Goal: Information Seeking & Learning: Check status

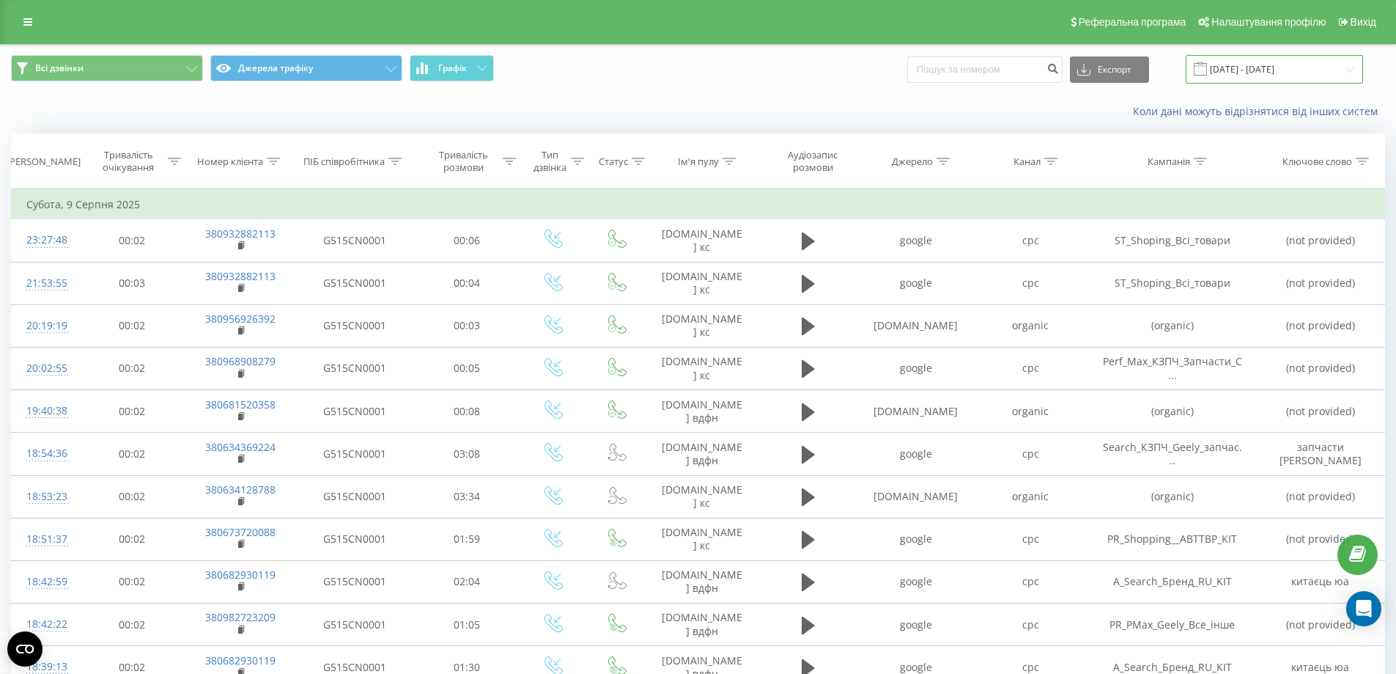
click at [1319, 68] on input "[DATE] - [DATE]" at bounding box center [1274, 69] width 177 height 29
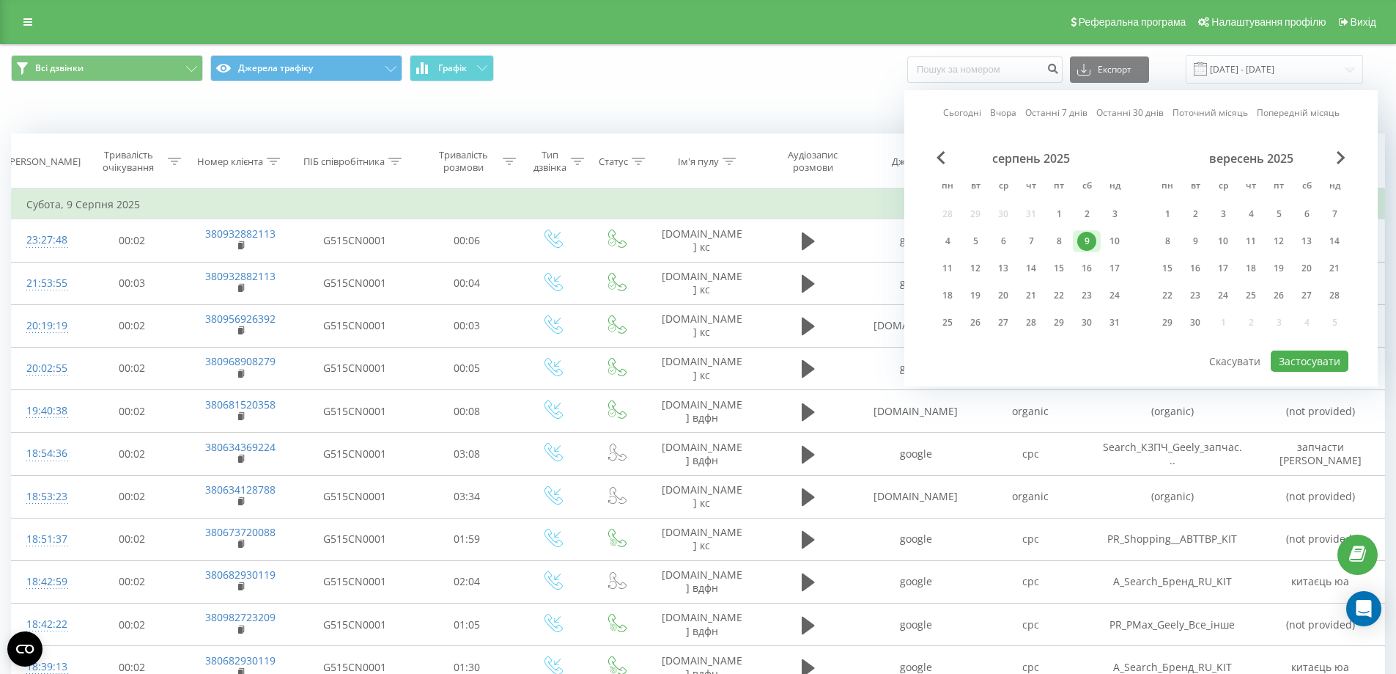
click at [957, 111] on link "Сьогодні" at bounding box center [962, 113] width 38 height 14
click at [1304, 353] on button "Застосувати" at bounding box center [1310, 360] width 78 height 21
type input "[DATE] - [DATE]"
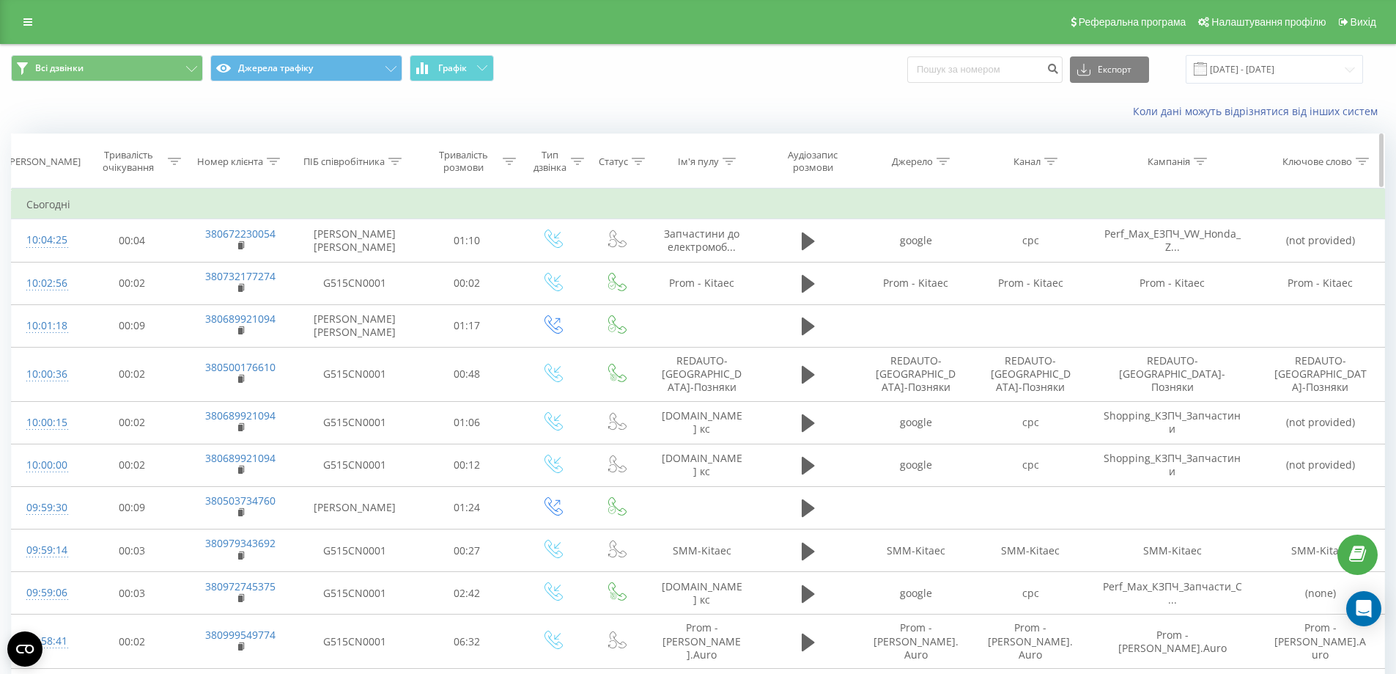
click at [273, 160] on icon at bounding box center [273, 161] width 13 height 7
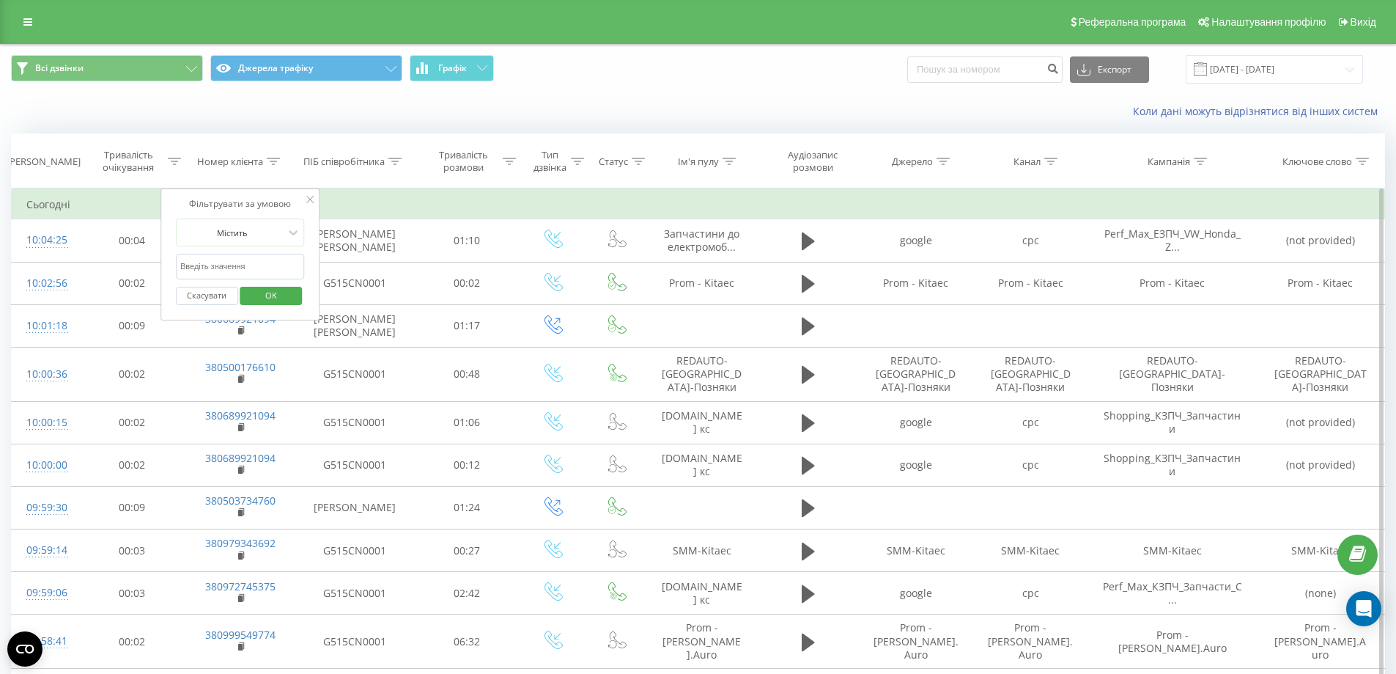
click at [270, 267] on input "text" at bounding box center [240, 267] width 129 height 26
paste input "380672230054"
type input "380672230054"
click button "OK" at bounding box center [271, 296] width 62 height 18
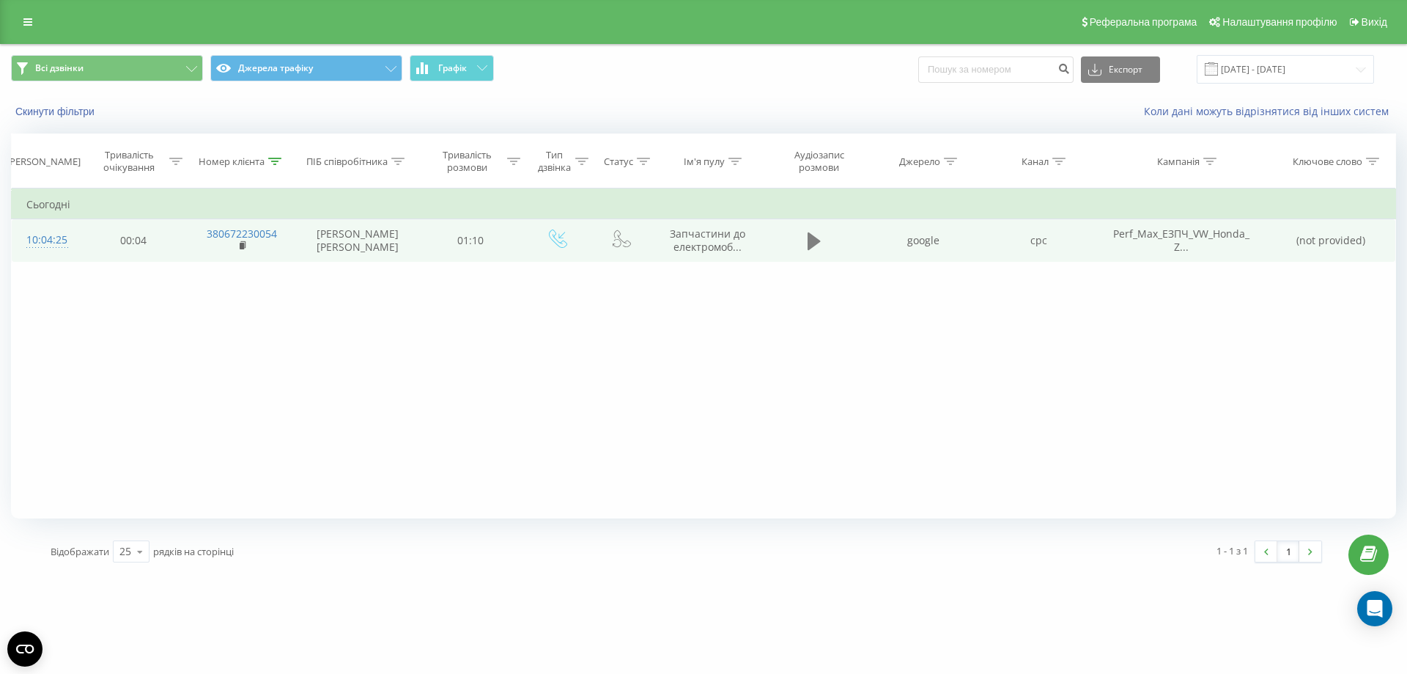
click at [815, 239] on icon at bounding box center [814, 241] width 13 height 18
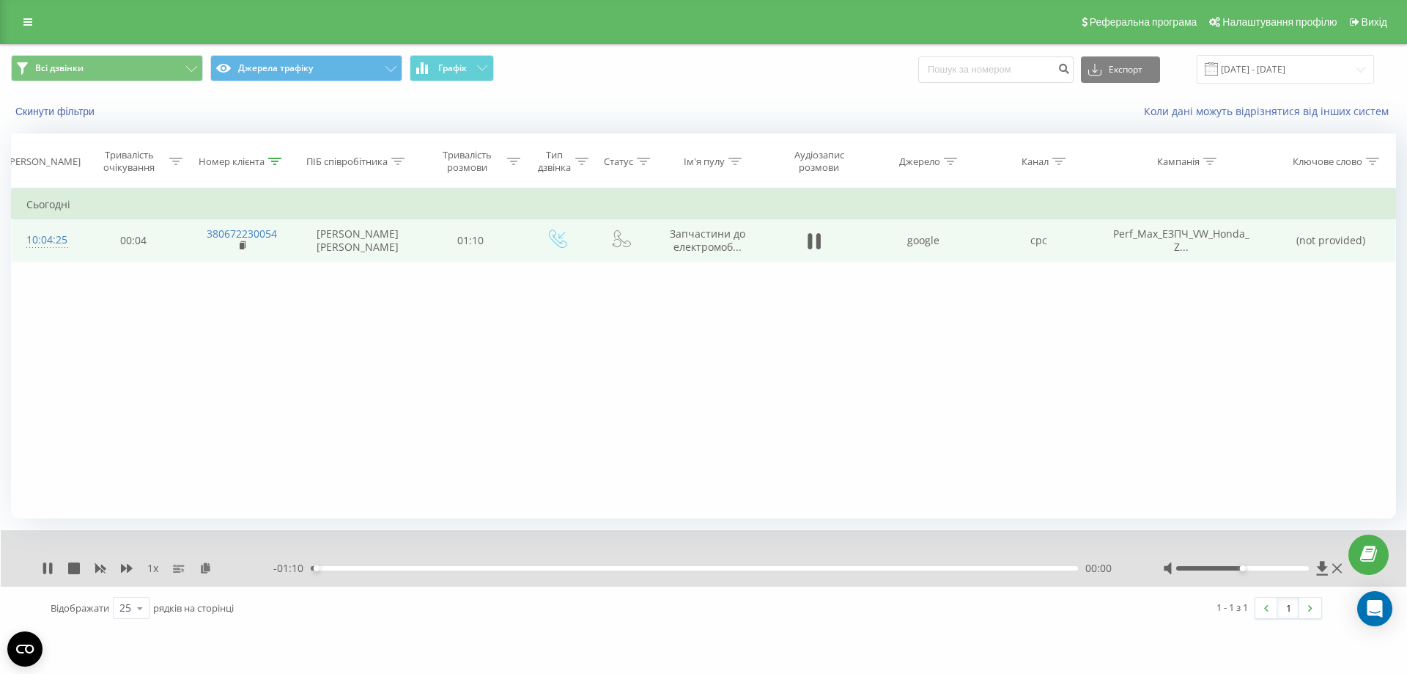
click at [367, 568] on div "00:00" at bounding box center [694, 568] width 767 height 4
drag, startPoint x: 46, startPoint y: 564, endPoint x: 55, endPoint y: 548, distance: 19.0
click at [46, 564] on icon at bounding box center [44, 568] width 3 height 12
click at [40, 568] on div "1 x - 00:36 00:34 00:34" at bounding box center [704, 558] width 1406 height 56
click at [46, 569] on icon at bounding box center [47, 568] width 9 height 12
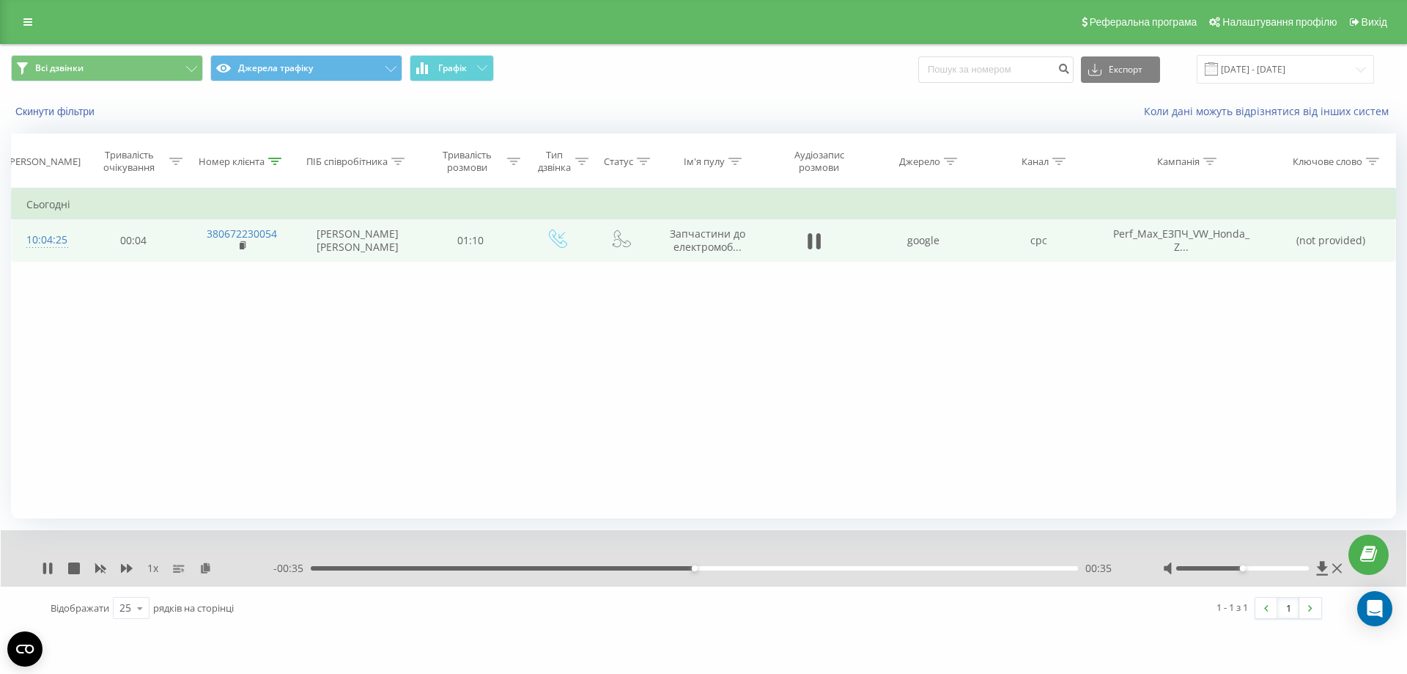
click at [594, 567] on div "00:35" at bounding box center [694, 568] width 767 height 4
click at [493, 564] on div "- 00:42 00:28 00:28" at bounding box center [699, 568] width 853 height 15
click at [485, 569] on div "00:28" at bounding box center [694, 568] width 767 height 4
click at [391, 565] on div "- 00:52 00:18 00:18" at bounding box center [699, 568] width 853 height 15
click at [386, 570] on div "00:19" at bounding box center [694, 568] width 767 height 4
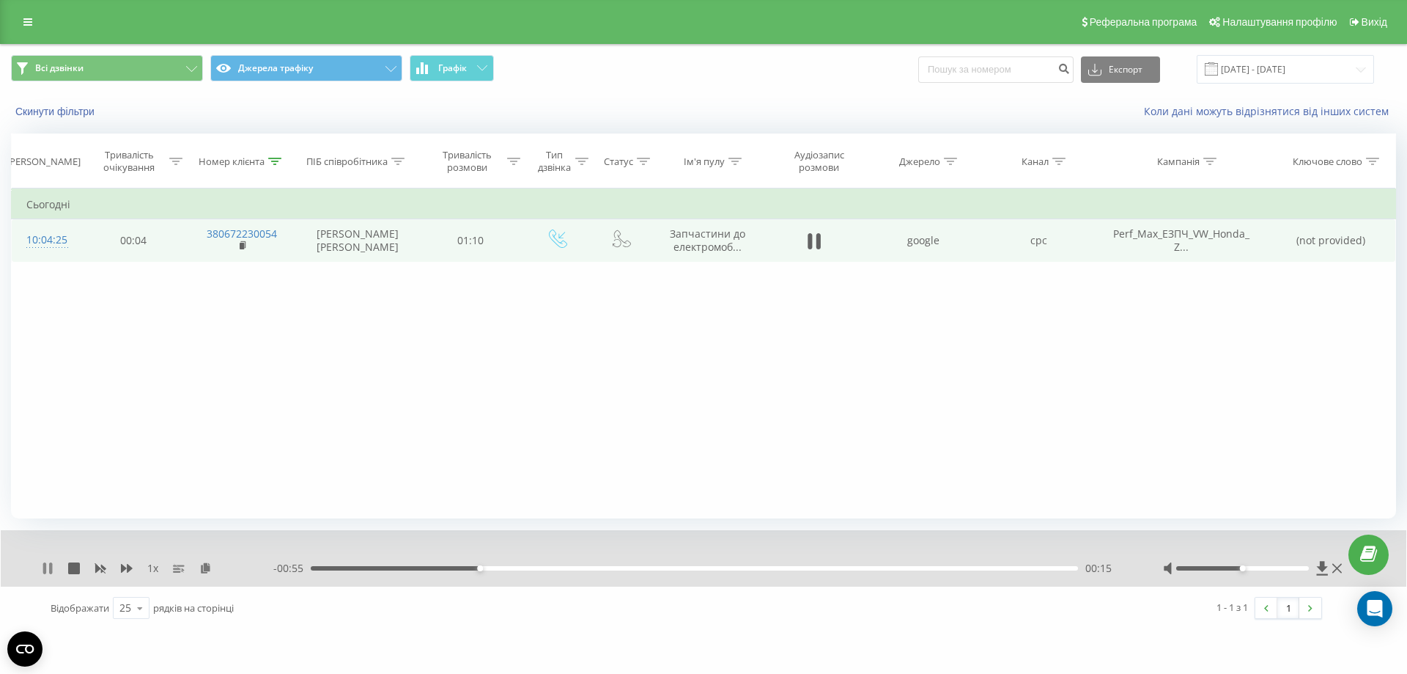
click at [46, 570] on icon at bounding box center [44, 568] width 3 height 12
click at [273, 158] on icon at bounding box center [274, 161] width 13 height 7
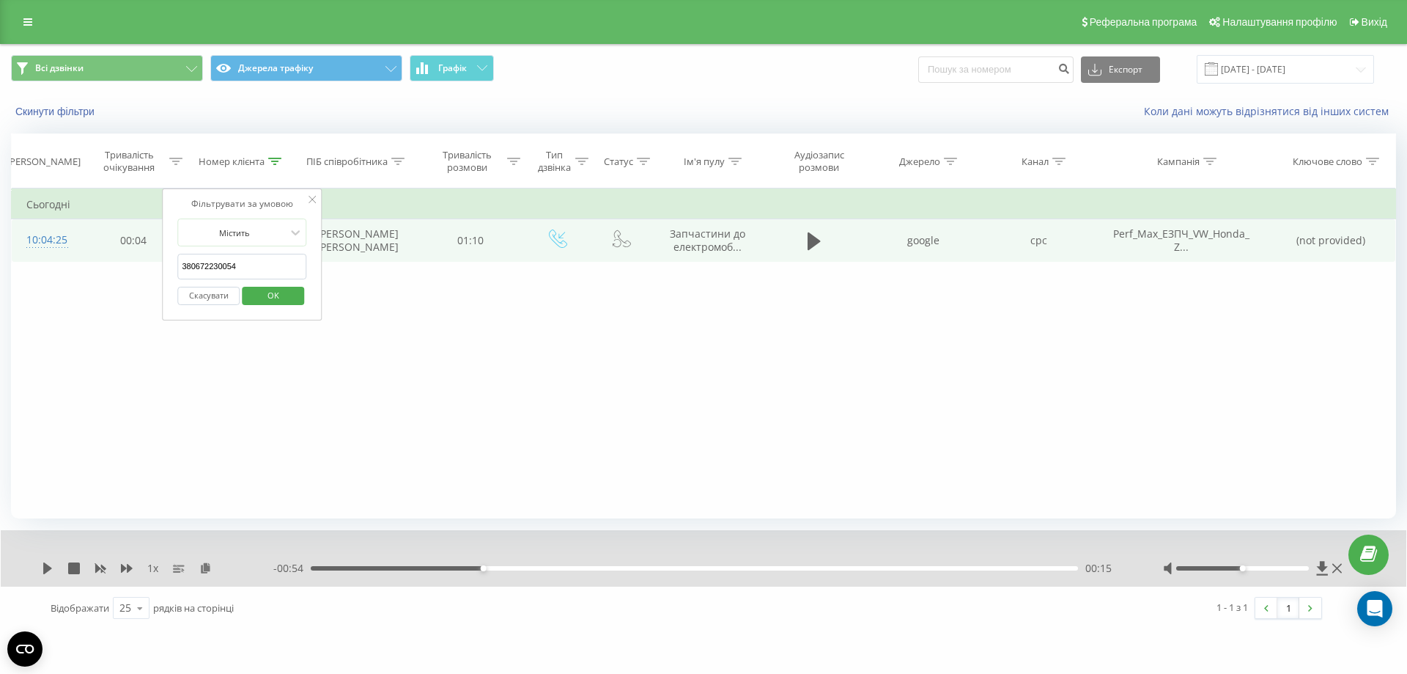
drag, startPoint x: 264, startPoint y: 261, endPoint x: 141, endPoint y: 268, distance: 123.3
click at [141, 268] on div "Фільтрувати за умовою Дорівнює Скасувати OK Фільтрувати за умовою Містить 38067…" at bounding box center [703, 353] width 1385 height 330
click at [287, 293] on span "OK" at bounding box center [273, 295] width 41 height 23
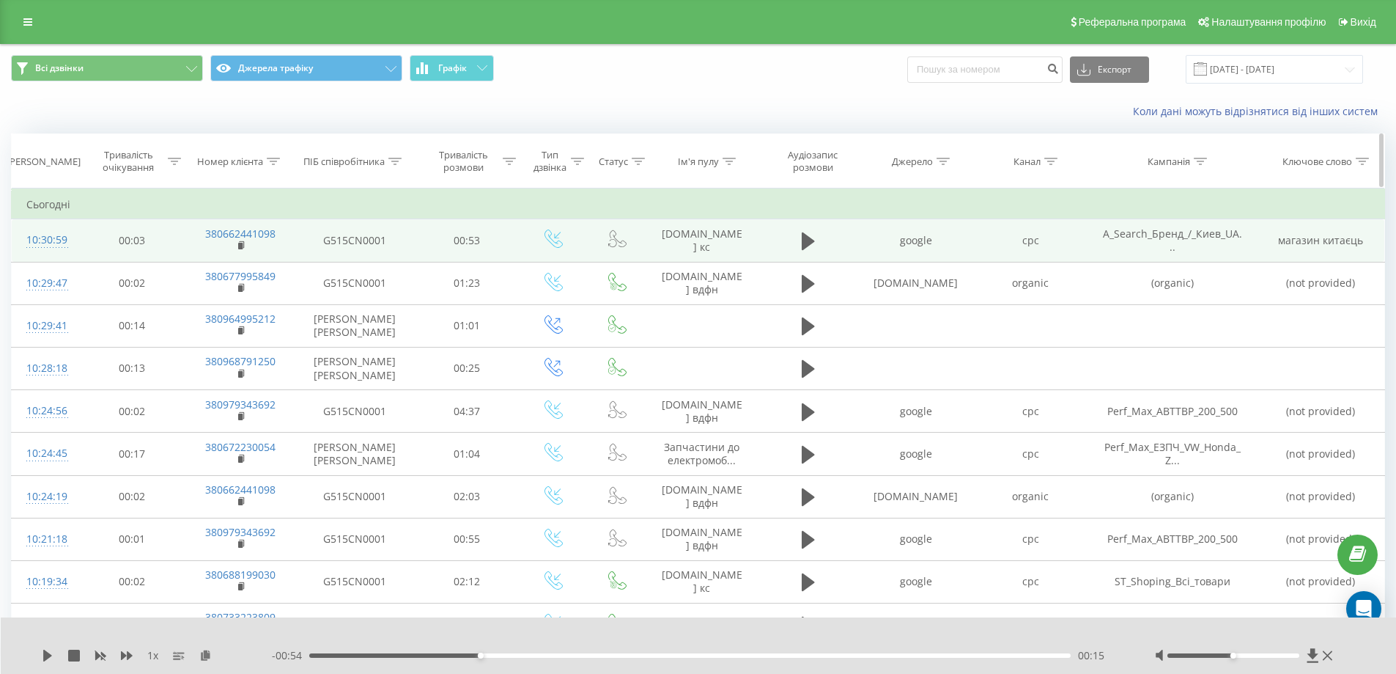
click at [394, 160] on icon at bounding box center [394, 161] width 13 height 7
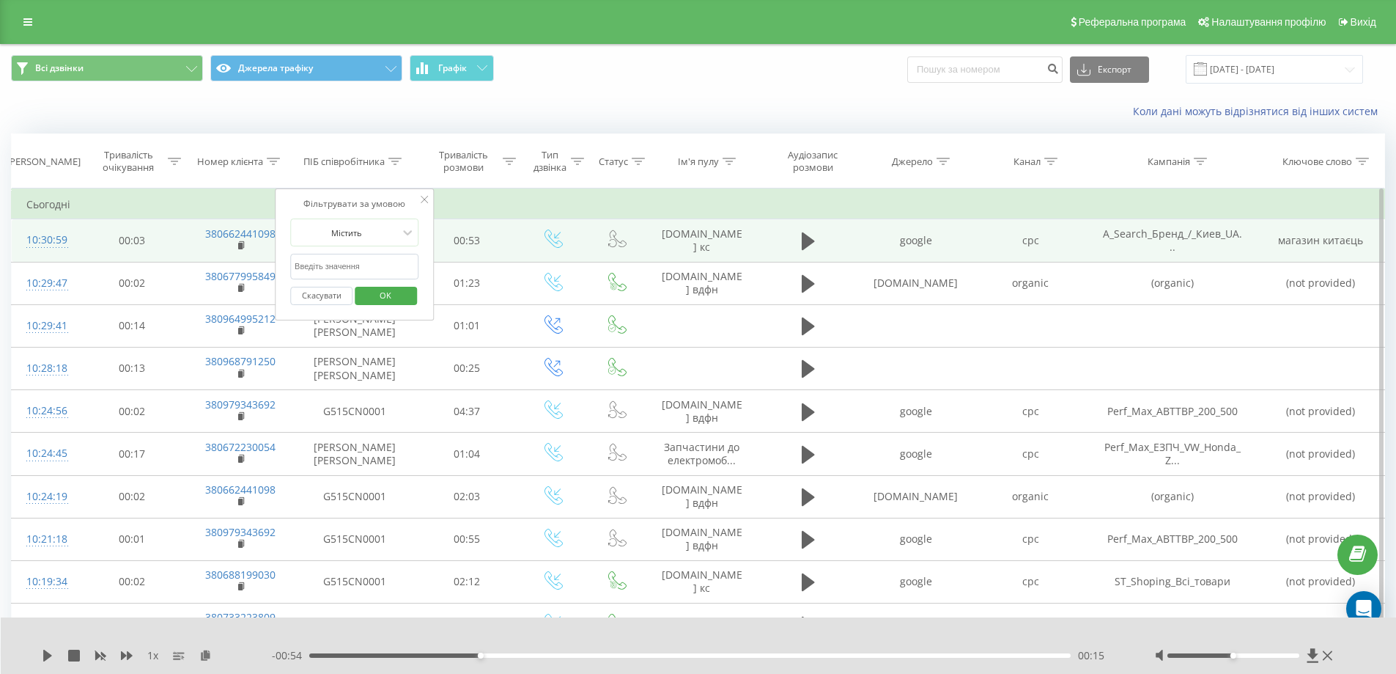
click at [365, 259] on input "text" at bounding box center [354, 267] width 129 height 26
type input "[PERSON_NAME] [PERSON_NAME]"
click at [368, 300] on span "OK" at bounding box center [385, 295] width 41 height 23
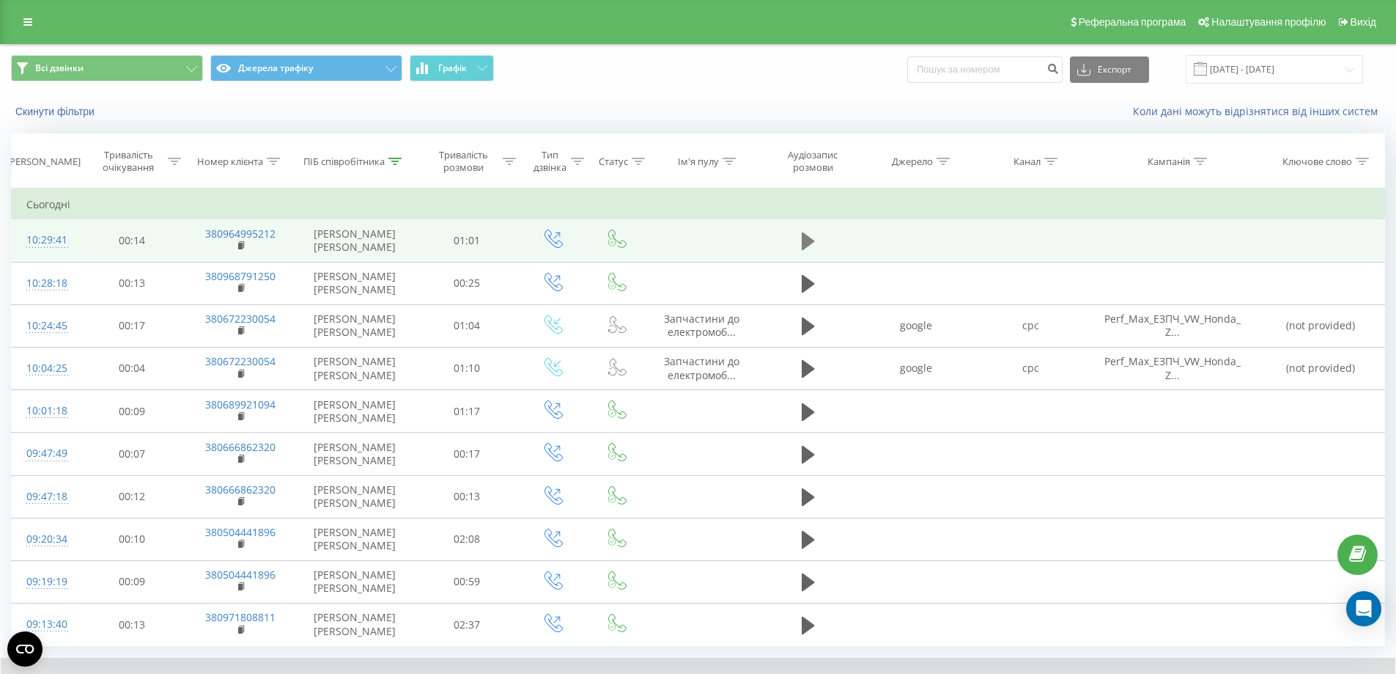
click at [808, 234] on icon at bounding box center [808, 241] width 13 height 21
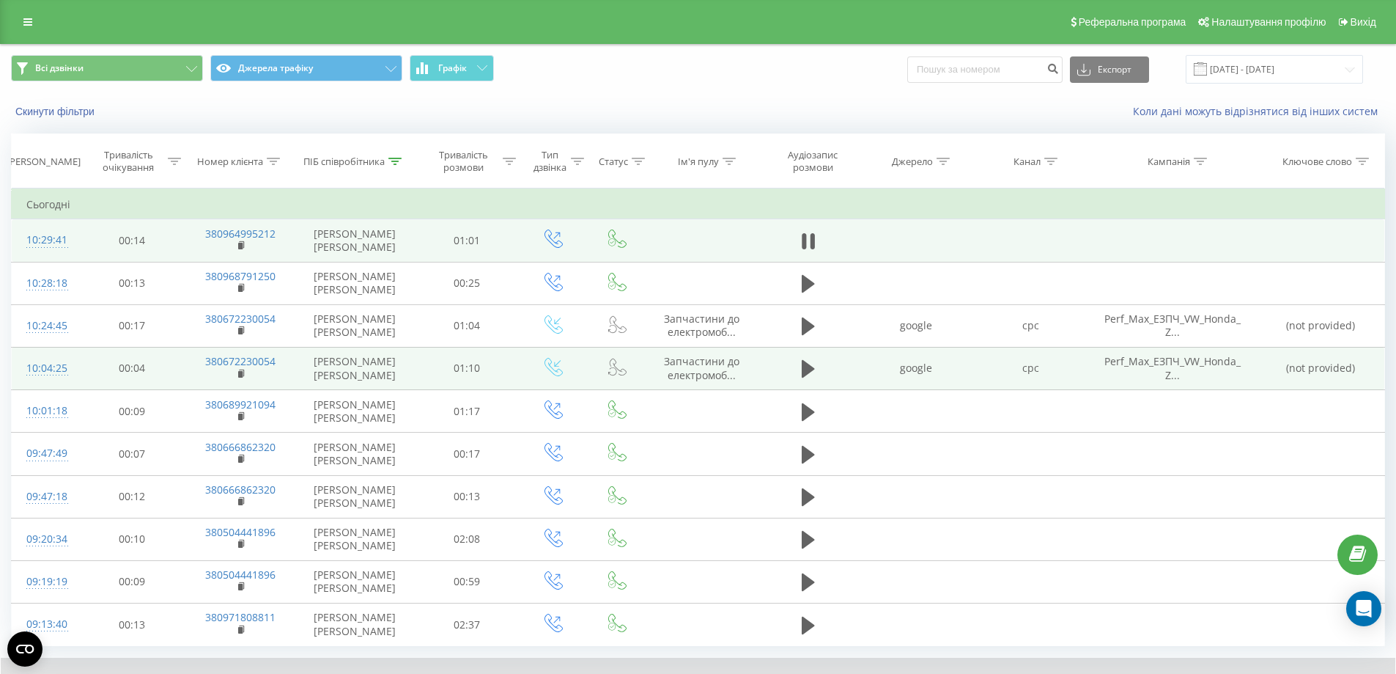
scroll to position [84, 0]
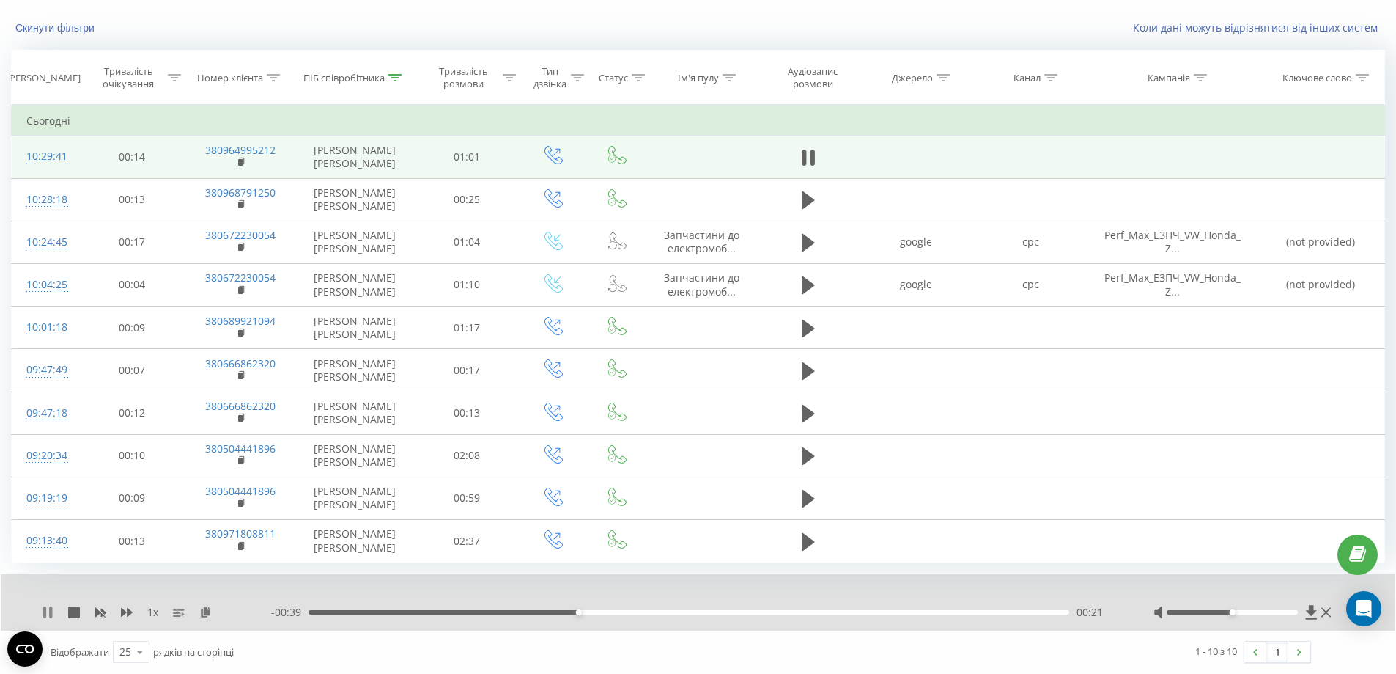
click at [45, 611] on icon at bounding box center [44, 612] width 3 height 12
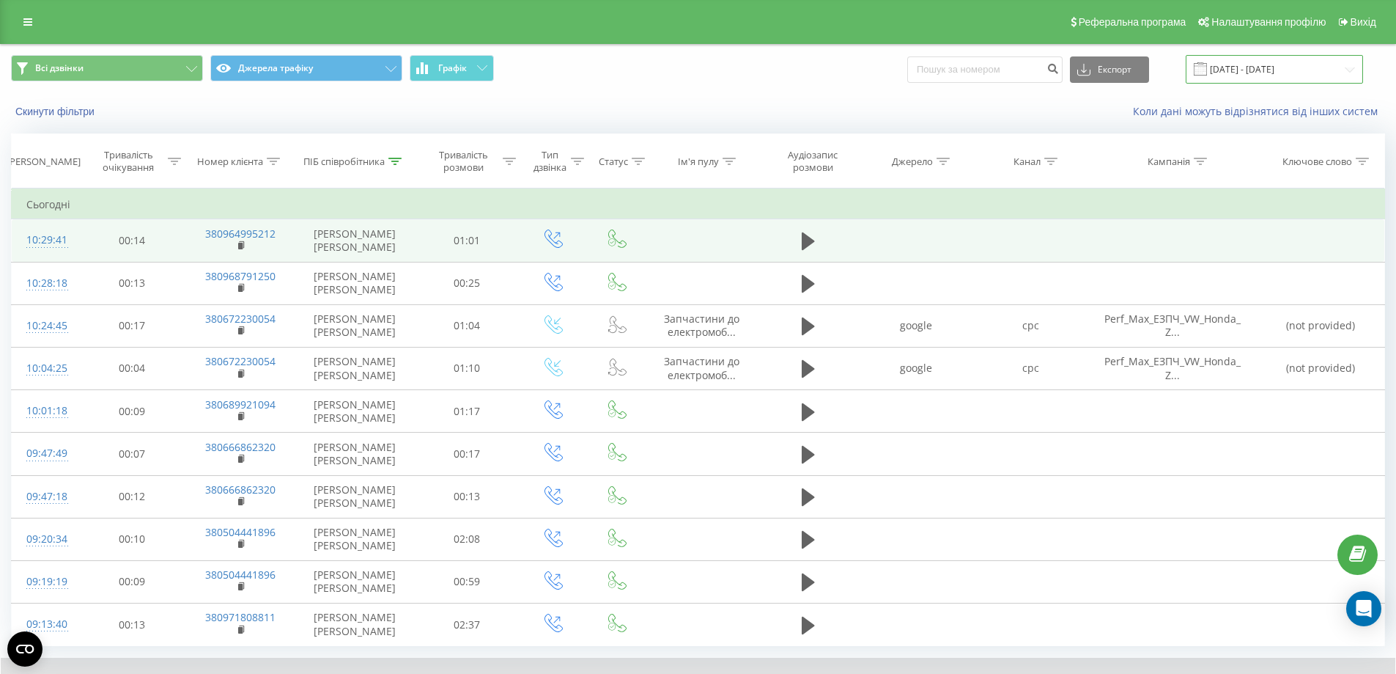
click at [1233, 70] on input "[DATE] - [DATE]" at bounding box center [1274, 69] width 177 height 29
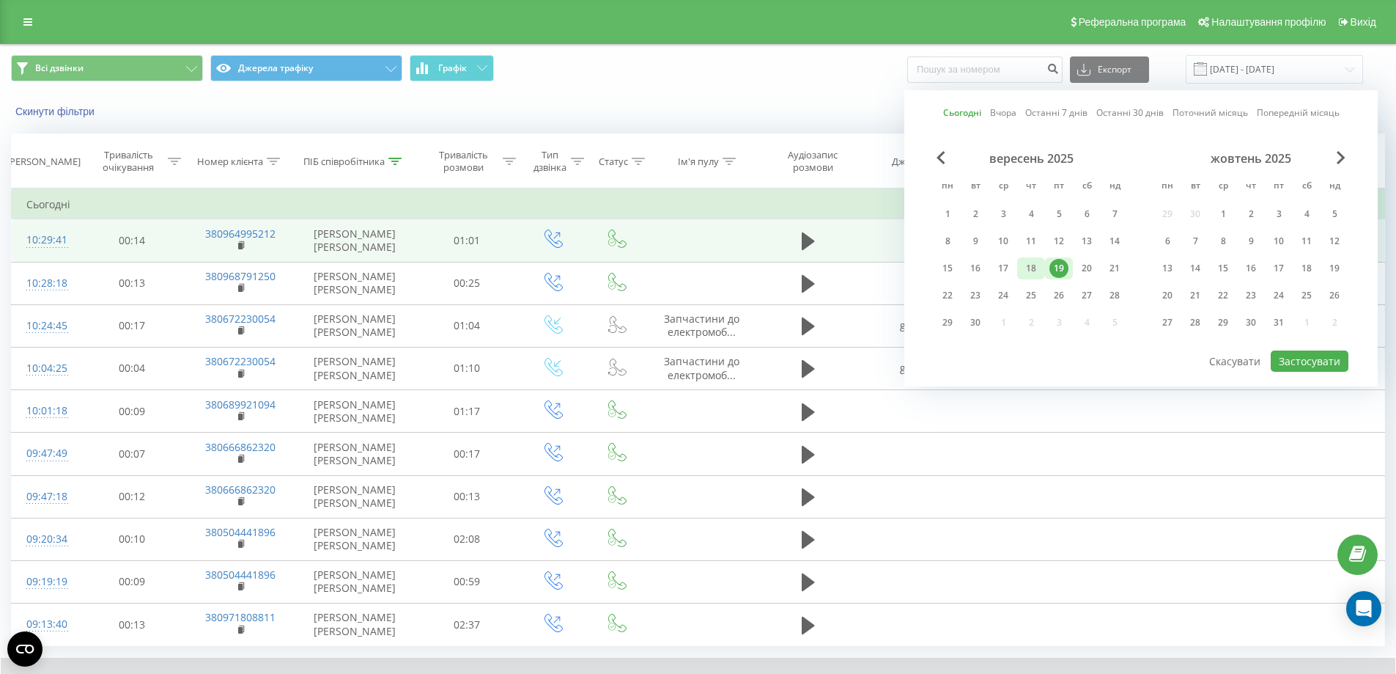
click at [1033, 265] on div "18" at bounding box center [1031, 268] width 19 height 19
click at [1061, 267] on div "19" at bounding box center [1059, 268] width 19 height 19
click at [1316, 363] on button "Застосувати" at bounding box center [1310, 360] width 78 height 21
type input "[DATE] - [DATE]"
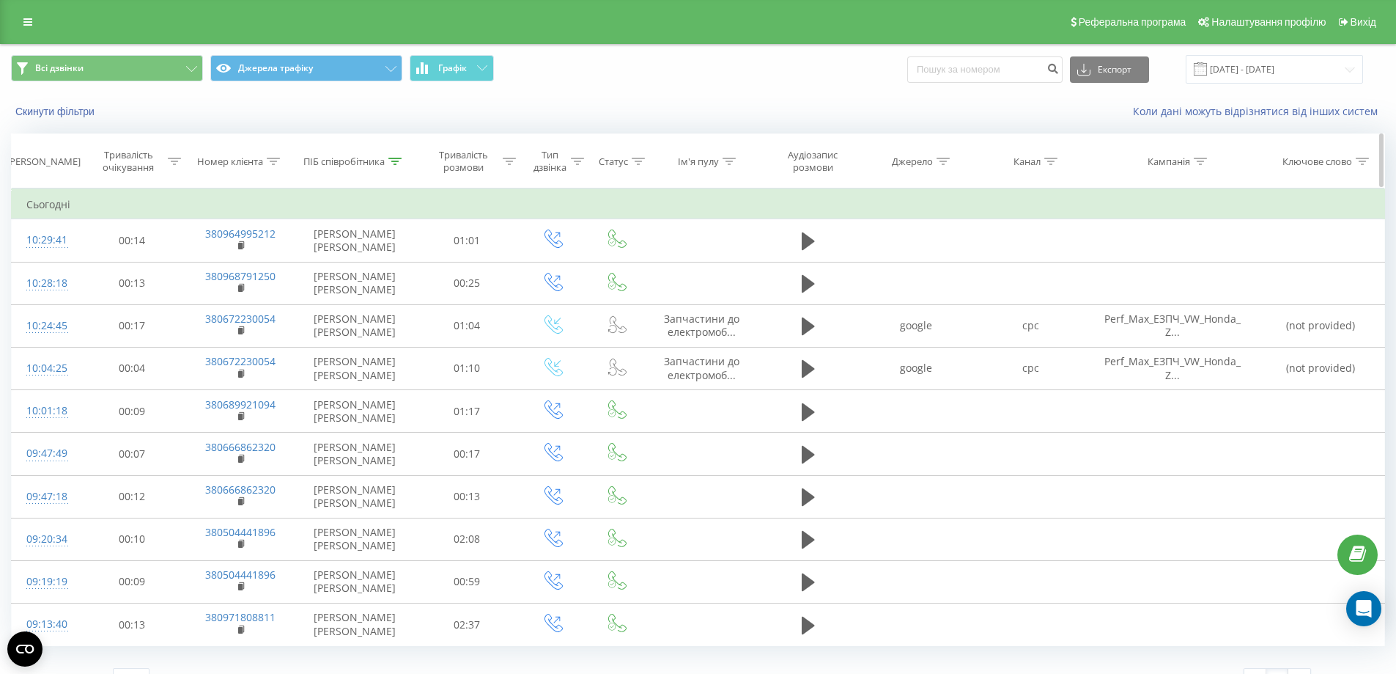
click at [270, 164] on icon at bounding box center [273, 161] width 13 height 7
click at [262, 263] on input "text" at bounding box center [240, 267] width 129 height 26
paste input "0507600022"
type input "0507600022"
click button "OK" at bounding box center [271, 296] width 62 height 18
